Goal: Task Accomplishment & Management: Manage account settings

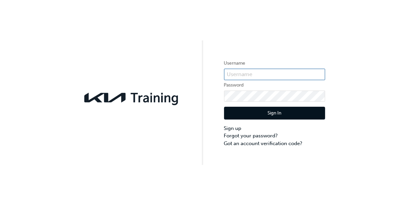
click at [258, 76] on input "text" at bounding box center [274, 74] width 101 height 11
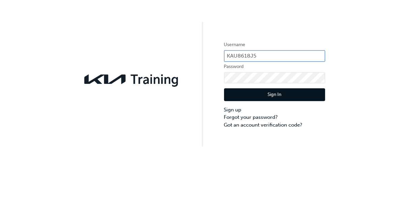
type input "KAU8618J5"
click at [304, 116] on button "Sign In" at bounding box center [274, 113] width 101 height 13
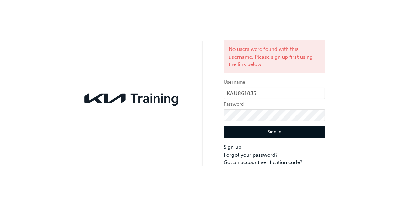
click at [267, 155] on link "Forgot your password?" at bounding box center [274, 155] width 101 height 8
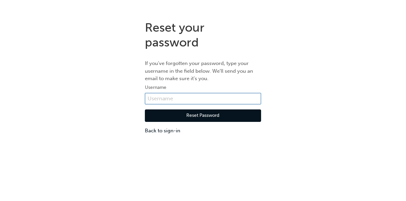
click at [220, 98] on input "text" at bounding box center [203, 98] width 116 height 11
type input "KAU86181J5"
click at [225, 119] on button "Reset Password" at bounding box center [203, 115] width 116 height 13
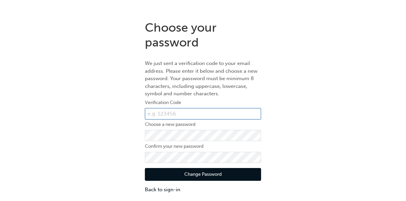
click at [206, 113] on input "text" at bounding box center [203, 113] width 116 height 11
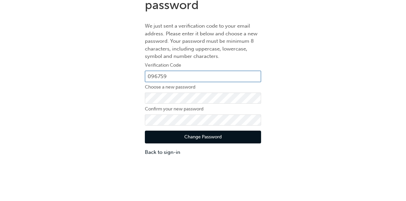
type input "096759"
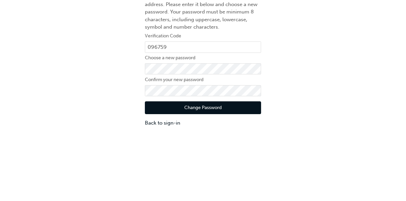
click at [232, 175] on button "Change Password" at bounding box center [203, 174] width 116 height 13
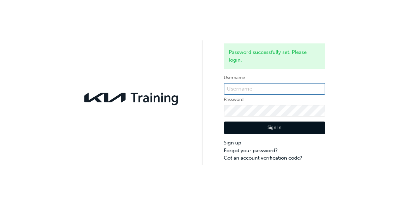
click at [254, 85] on input "text" at bounding box center [274, 88] width 101 height 11
type input "KAU86181J5"
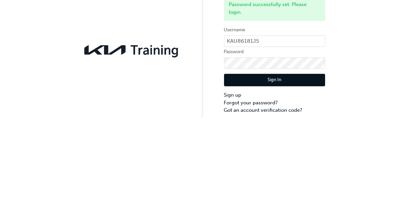
click at [307, 128] on button "Sign In" at bounding box center [274, 128] width 101 height 13
